Goal: Use online tool/utility: Utilize a website feature to perform a specific function

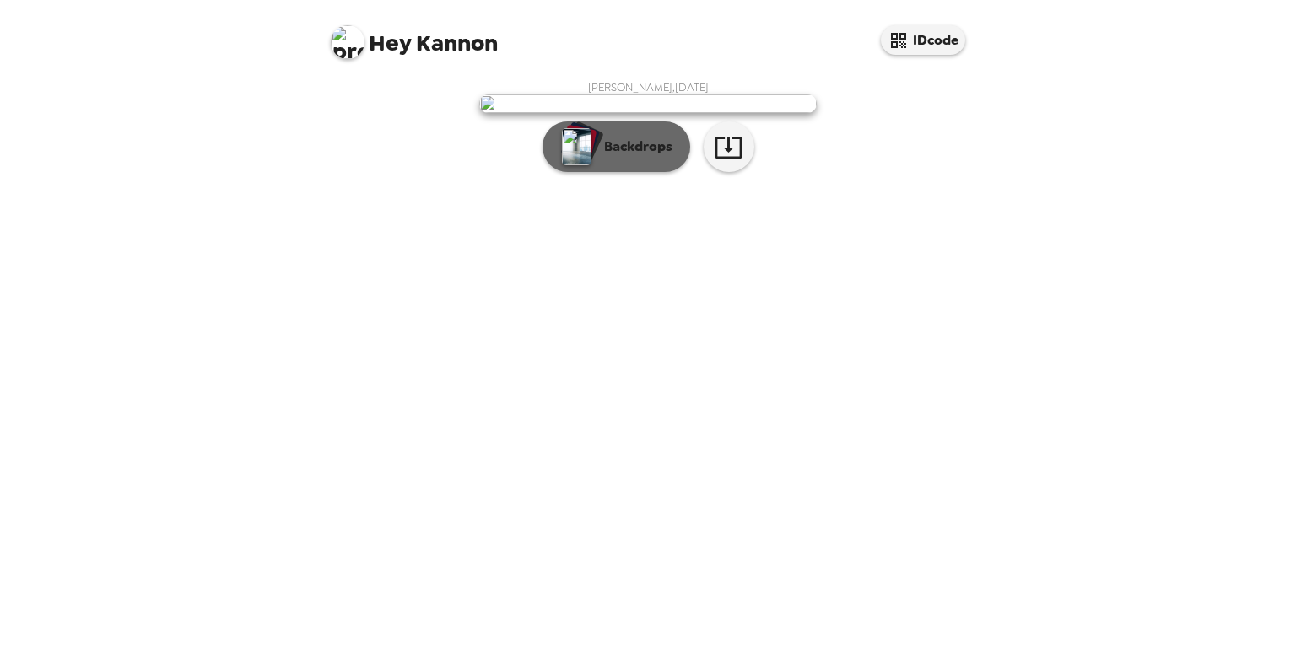
click at [634, 157] on p "Backdrops" at bounding box center [634, 147] width 77 height 20
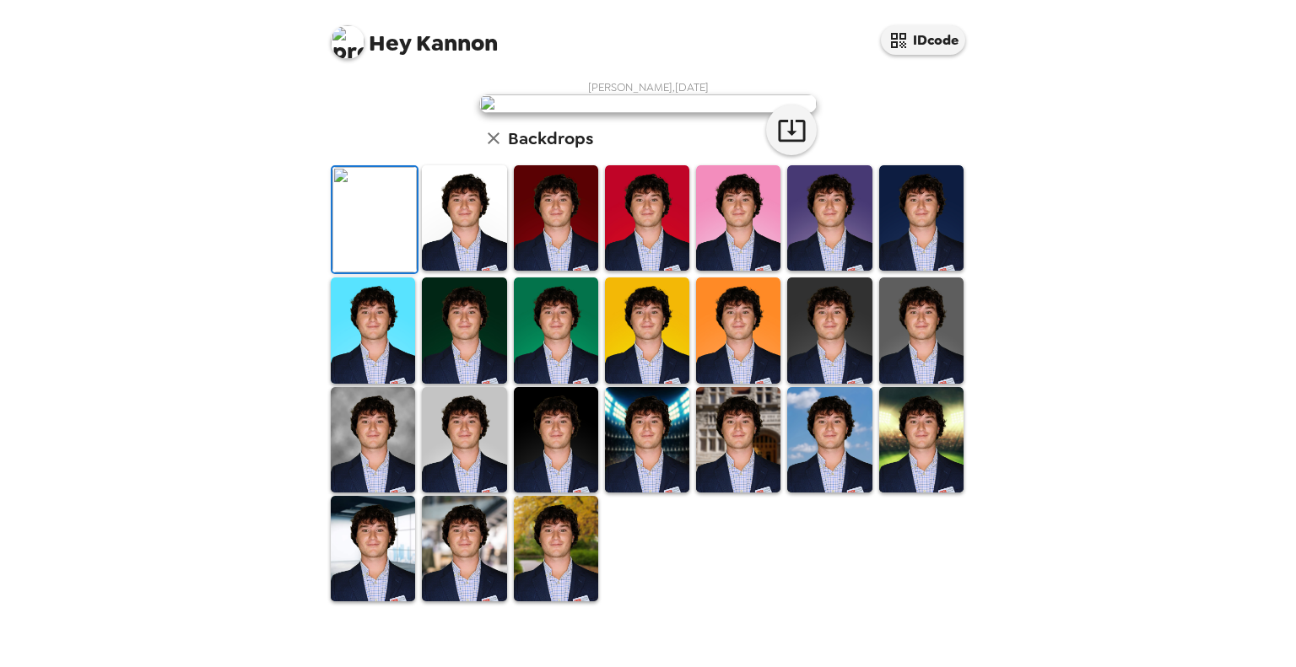
scroll to position [355, 0]
click at [459, 478] on img at bounding box center [464, 439] width 84 height 105
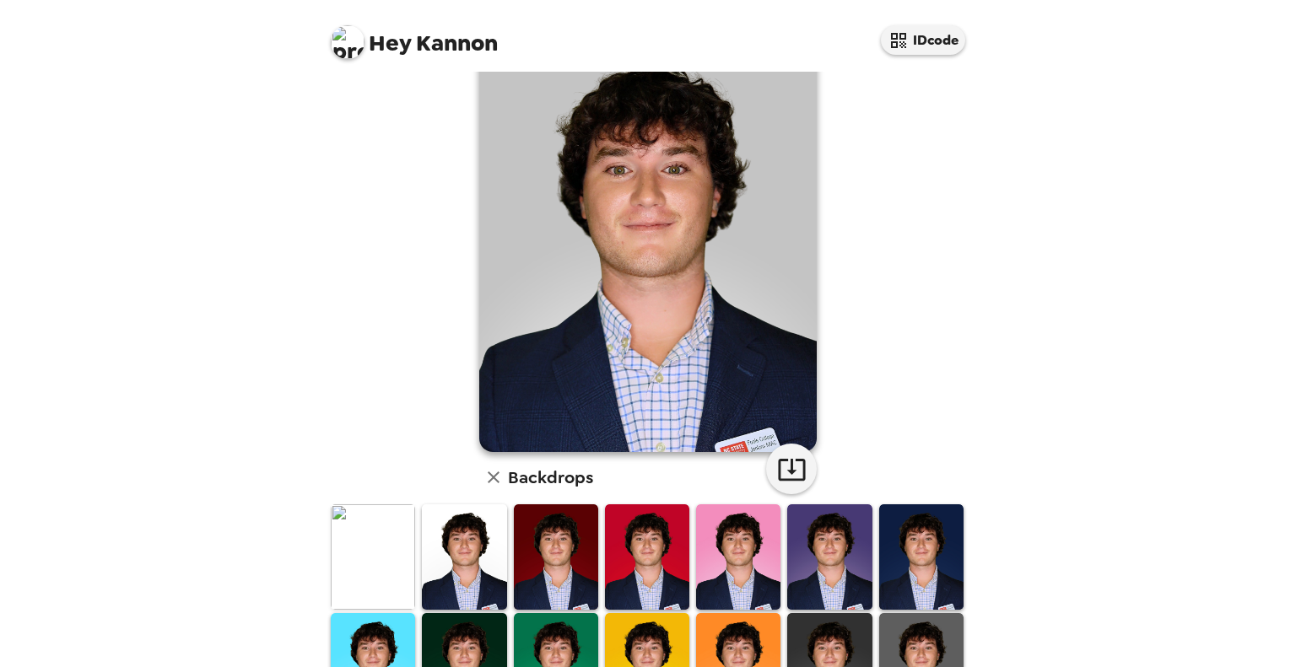
scroll to position [67, 0]
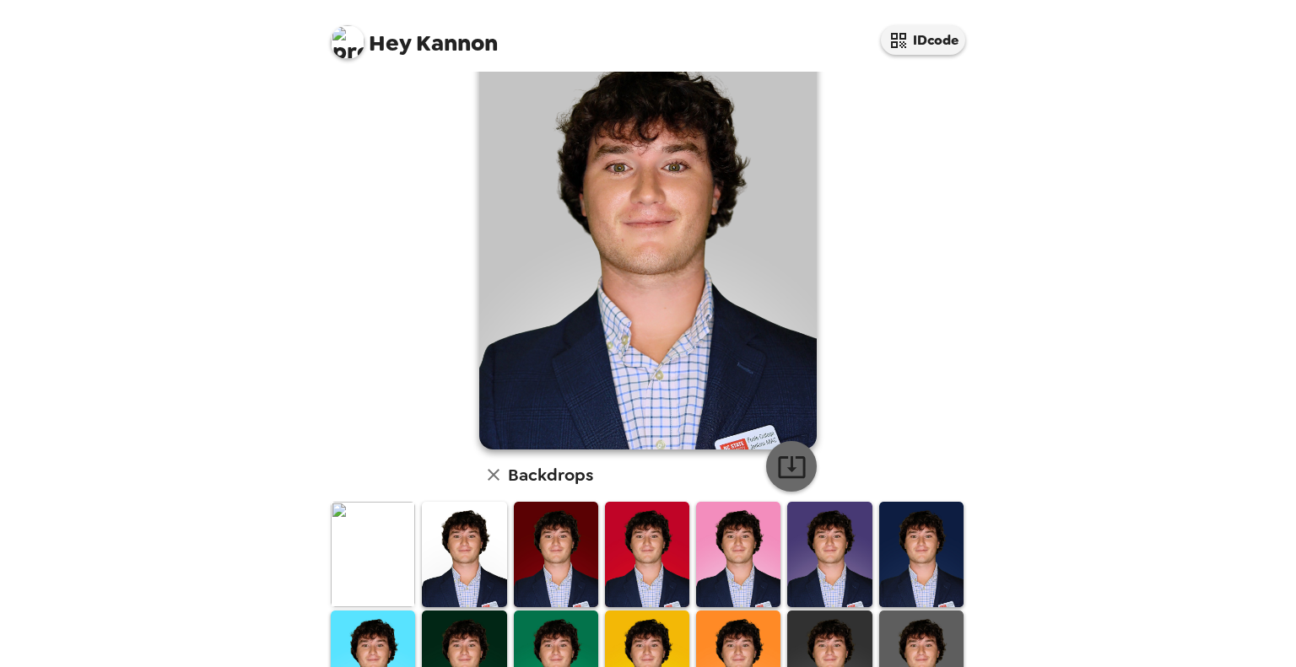
click at [789, 450] on button "button" at bounding box center [791, 466] width 51 height 51
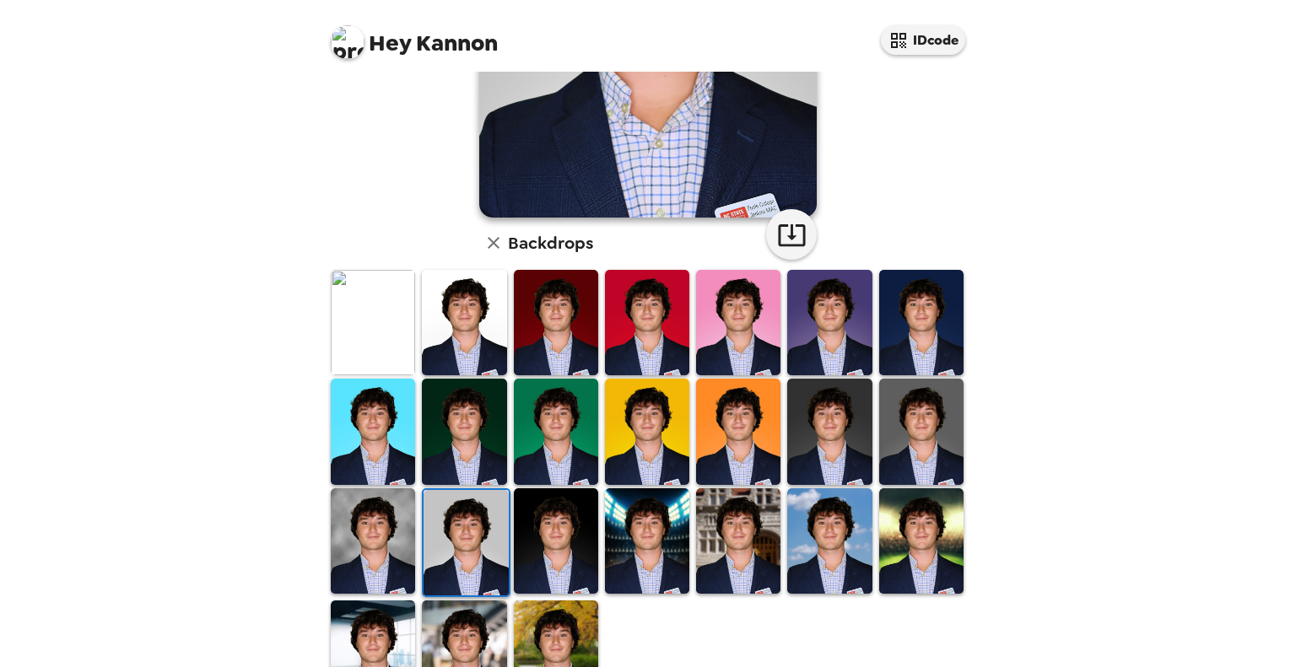
click at [809, 418] on img at bounding box center [829, 431] width 84 height 105
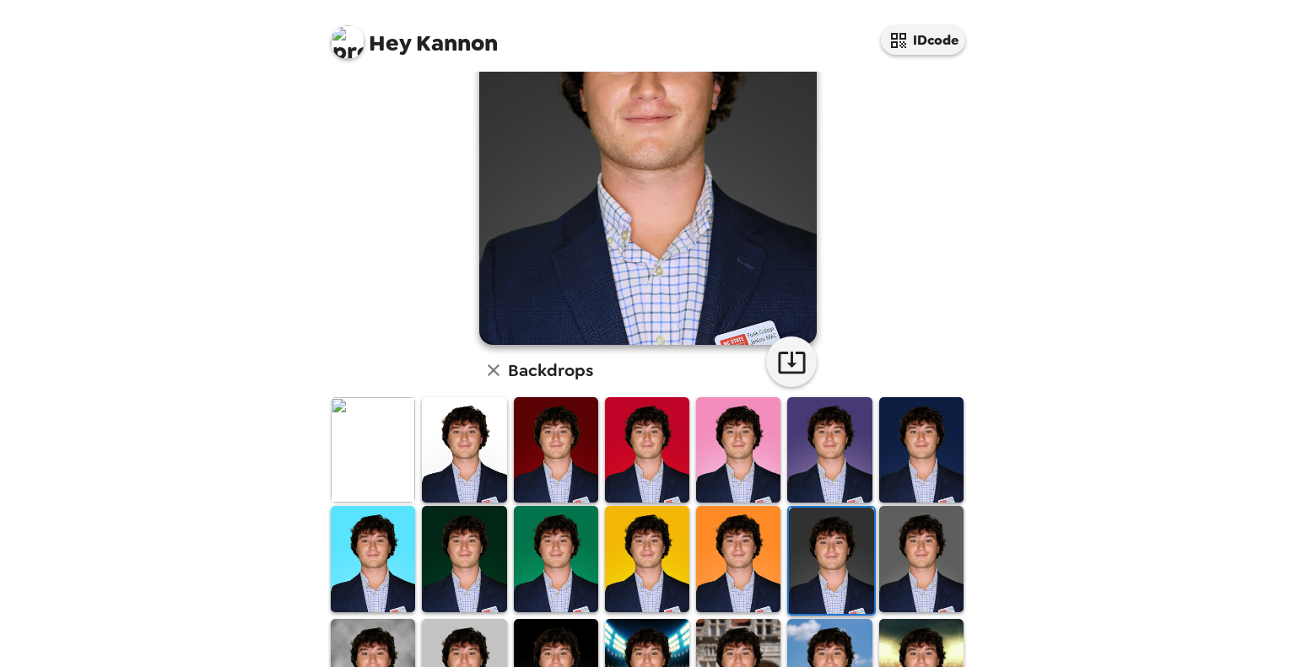
scroll to position [181, 0]
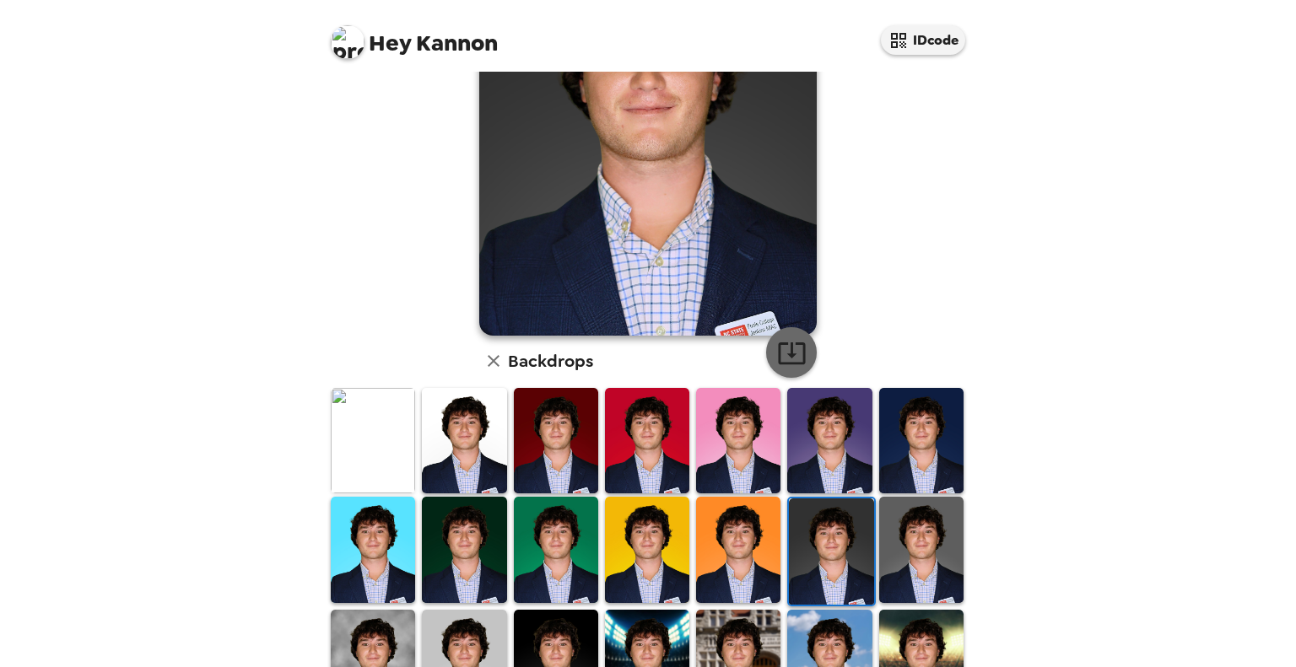
click at [784, 350] on icon "button" at bounding box center [791, 354] width 27 height 22
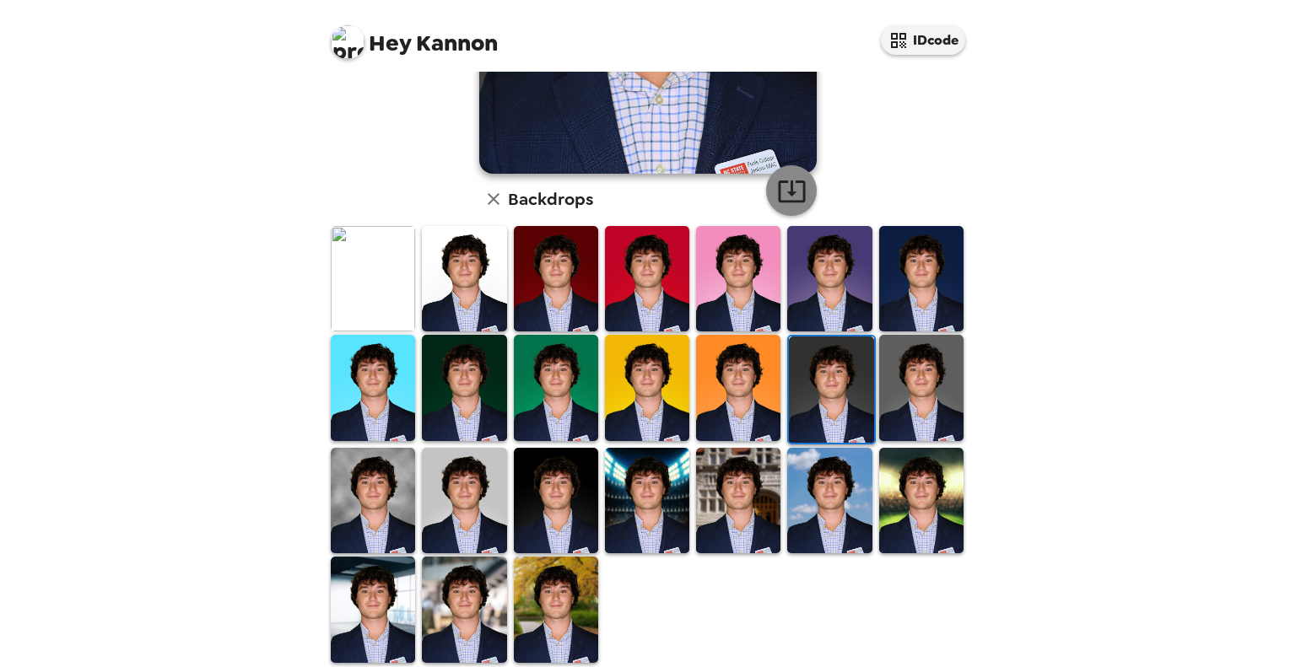
scroll to position [343, 0]
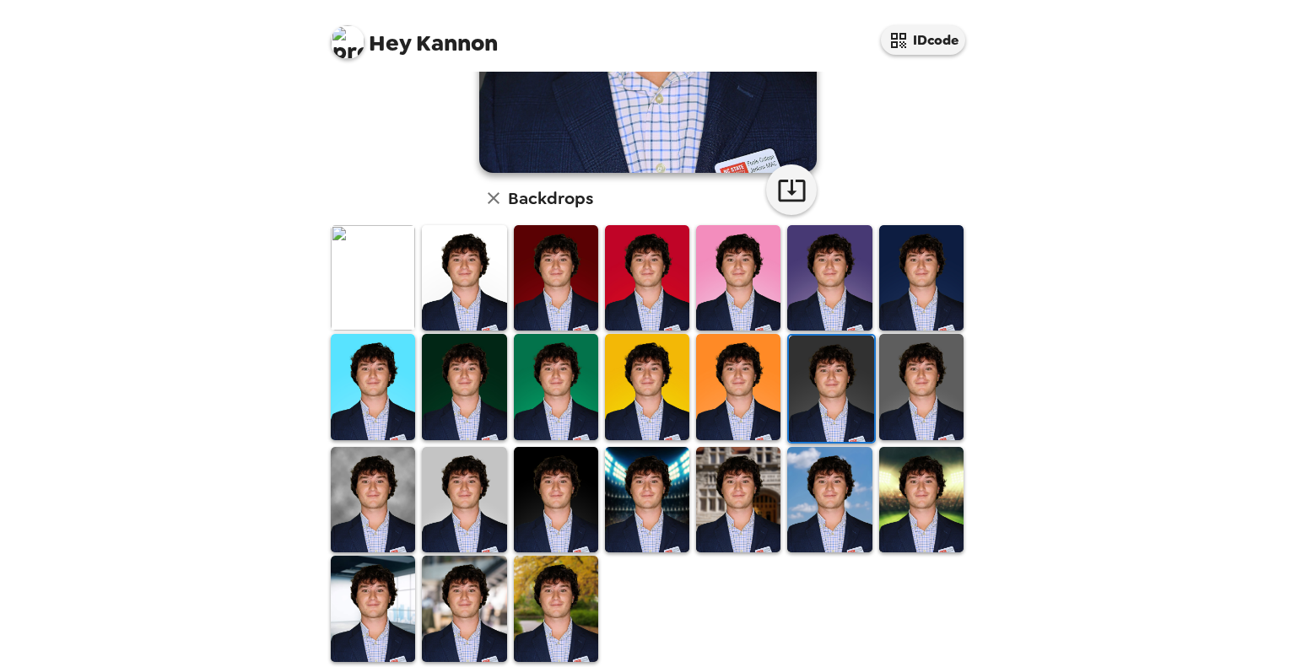
click at [677, 297] on img at bounding box center [647, 277] width 84 height 105
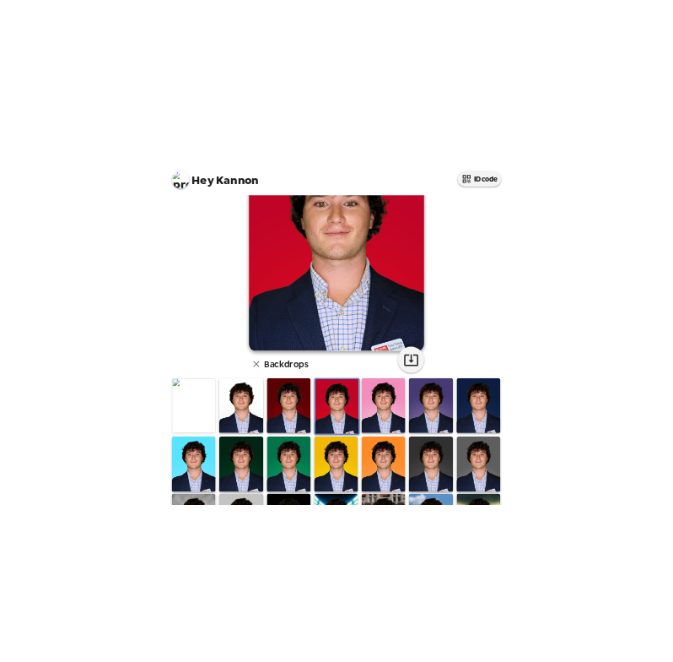
scroll to position [0, 0]
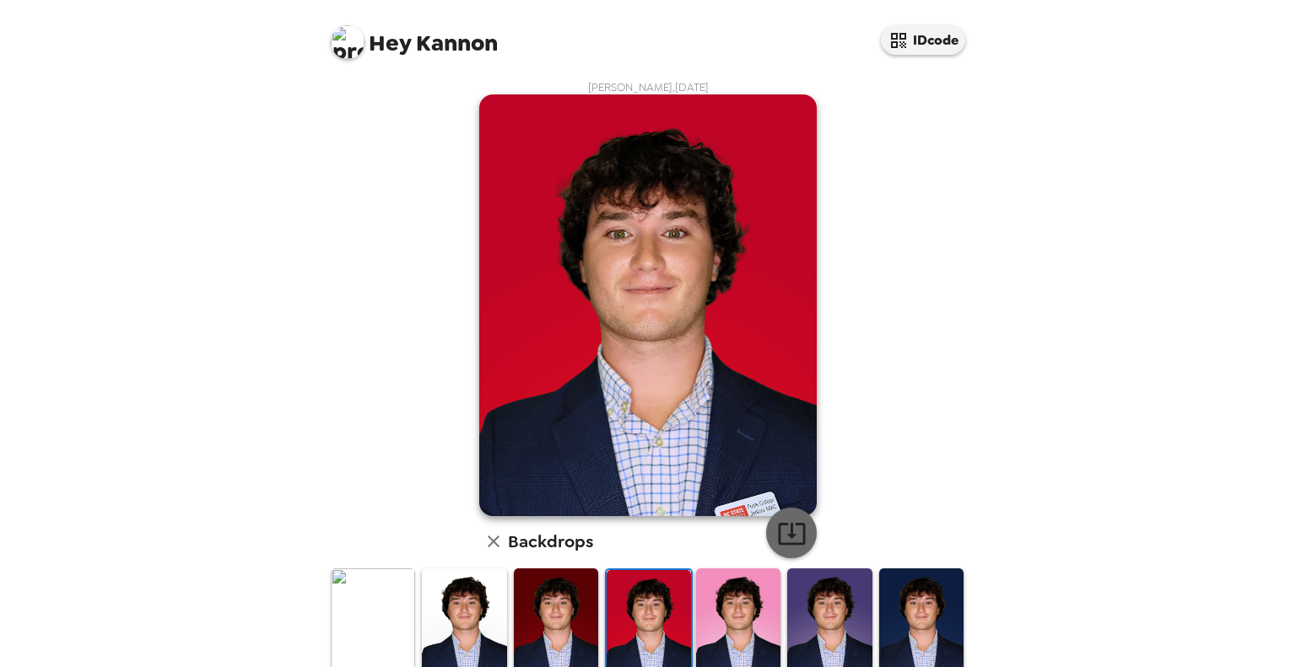
click at [776, 515] on button "button" at bounding box center [791, 533] width 51 height 51
click at [469, 611] on img at bounding box center [464, 621] width 84 height 105
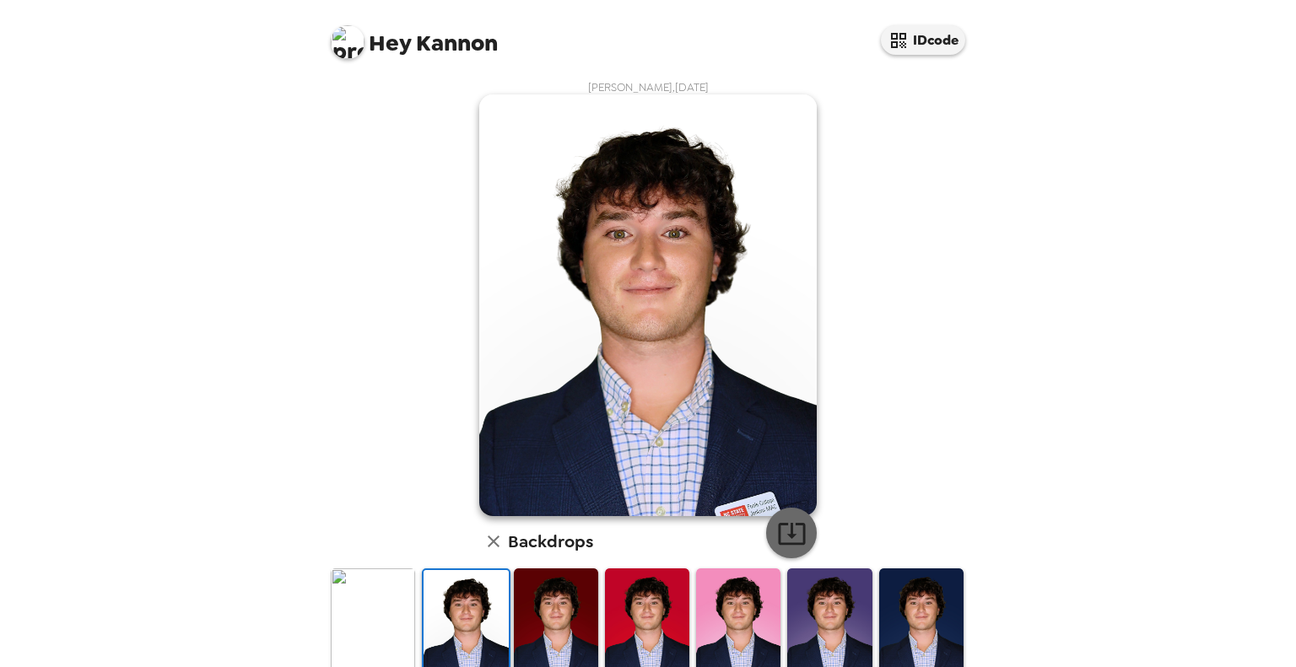
click at [790, 529] on icon "button" at bounding box center [792, 534] width 30 height 30
